Goal: Task Accomplishment & Management: Manage account settings

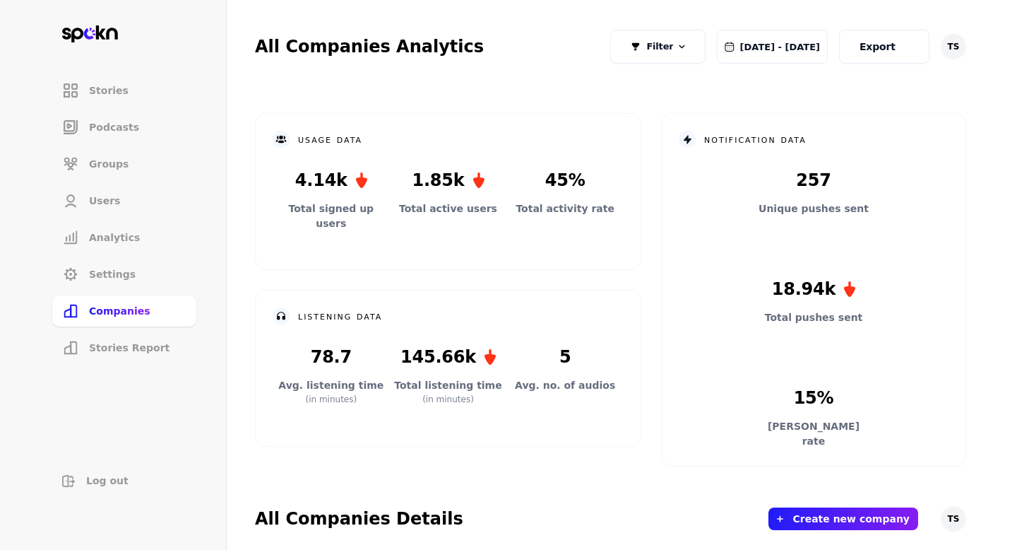
scroll to position [416, 0]
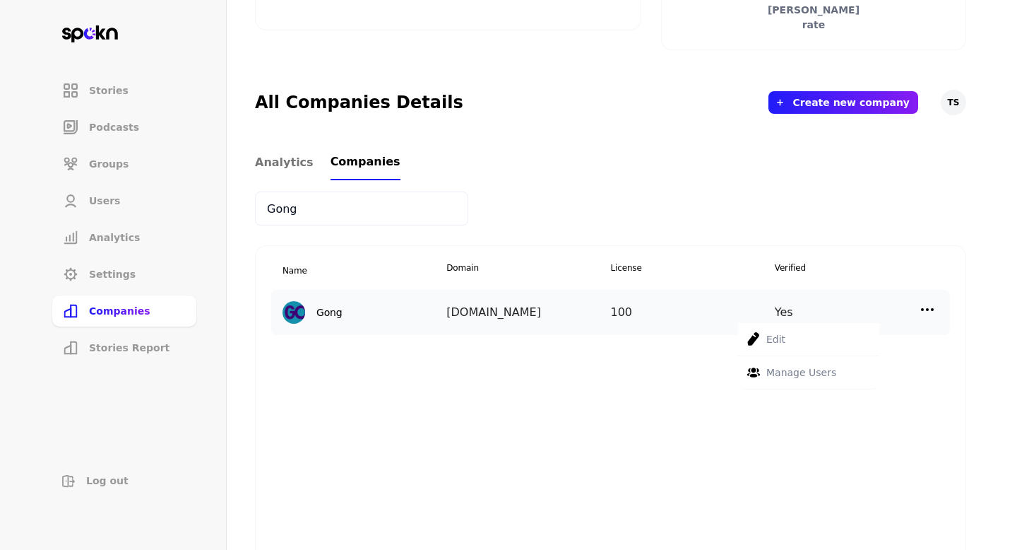
click at [843, 369] on div "Manage Users" at bounding box center [808, 372] width 141 height 33
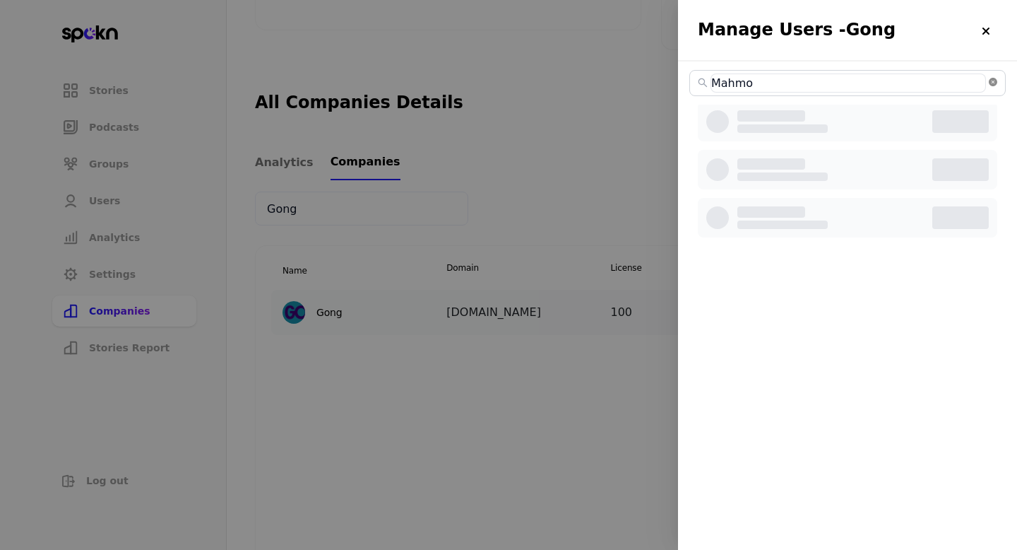
click at [993, 86] on icon "close-circle" at bounding box center [993, 82] width 8 height 8
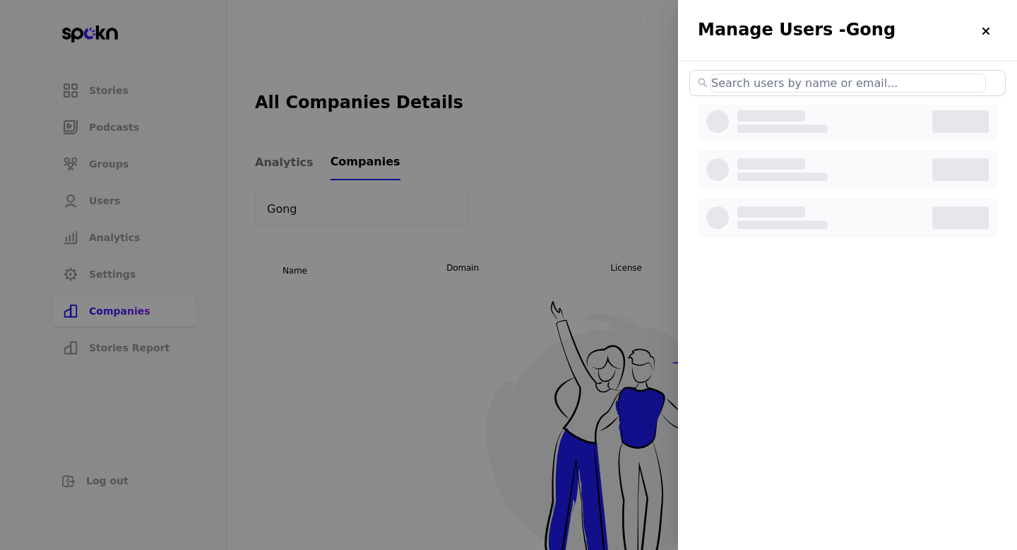
paste input "ick.cordon@gong.io"
click at [714, 84] on input "ick.cordon@gong.io" at bounding box center [849, 82] width 276 height 19
type input "Nick.cordon@gong.io"
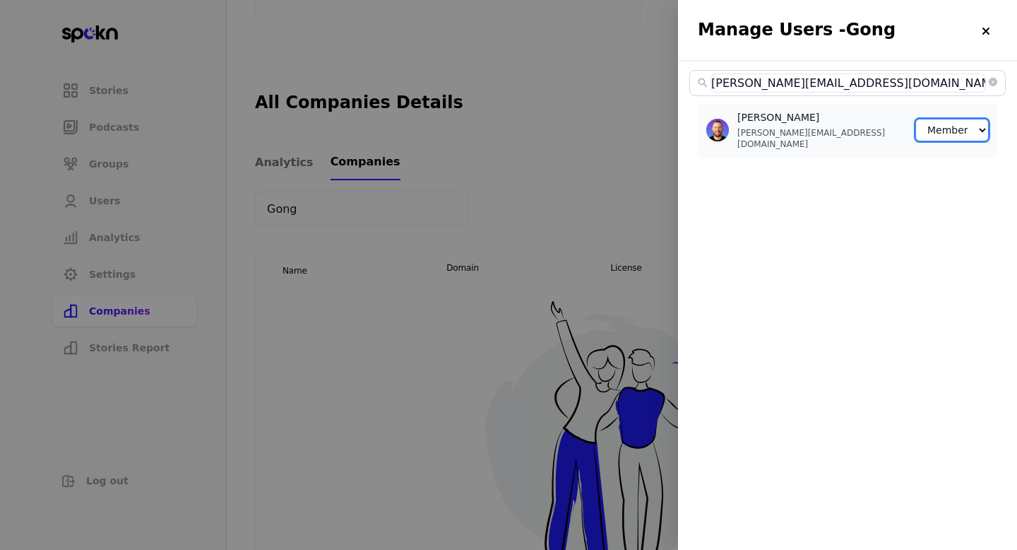
click at [945, 129] on select "Member Creator Admin" at bounding box center [952, 130] width 73 height 23
click at [939, 129] on select "Member Creator Admin" at bounding box center [952, 130] width 73 height 23
click at [940, 123] on select "Member Creator Admin" at bounding box center [952, 130] width 73 height 23
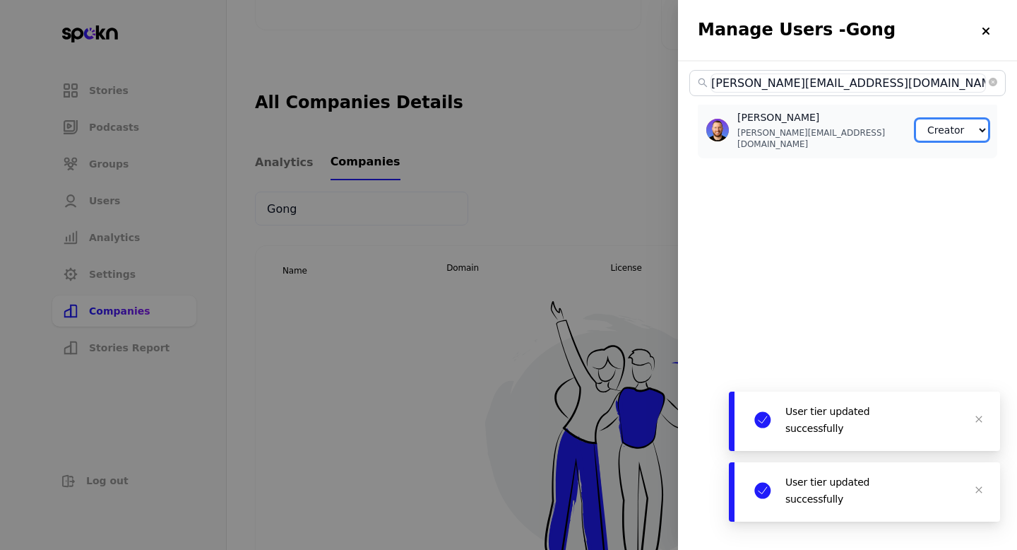
select select "1"
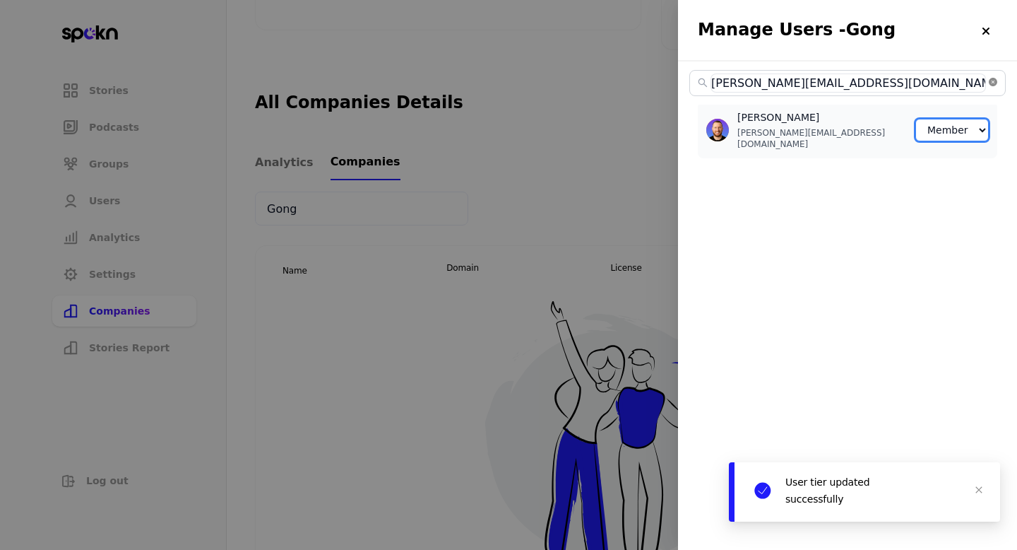
click at [993, 83] on icon "close-circle" at bounding box center [993, 82] width 8 height 8
select select "3"
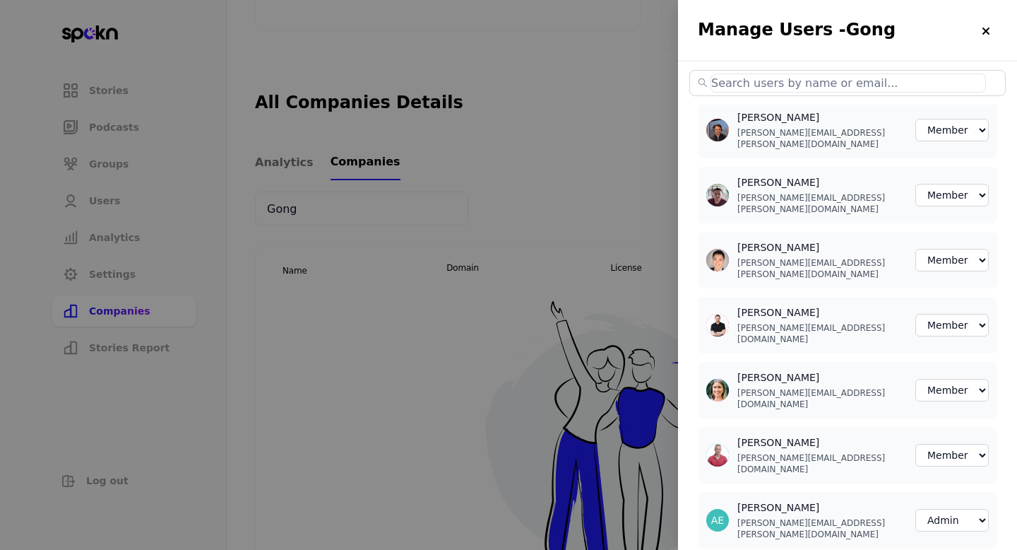
click at [906, 78] on input "text" at bounding box center [849, 82] width 276 height 19
paste input "ick.cordon@gong.io"
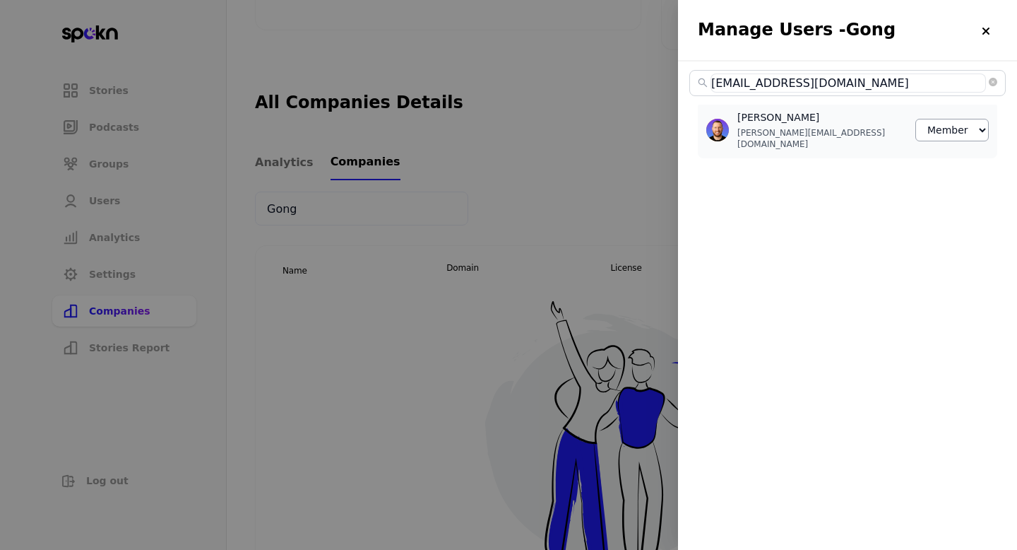
type input "ick.cordon@gong.io"
click at [928, 126] on select "Member Creator Admin" at bounding box center [952, 130] width 73 height 23
select select "1"
click at [672, 206] on div at bounding box center [508, 275] width 1017 height 550
